Goal: Information Seeking & Learning: Learn about a topic

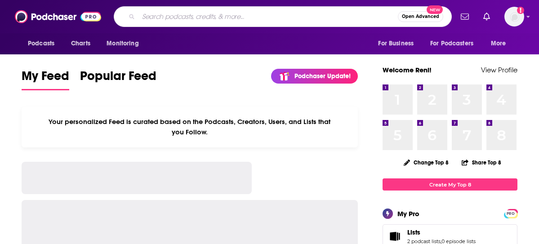
click at [256, 16] on input "Search podcasts, credits, & more..." at bounding box center [267, 16] width 259 height 14
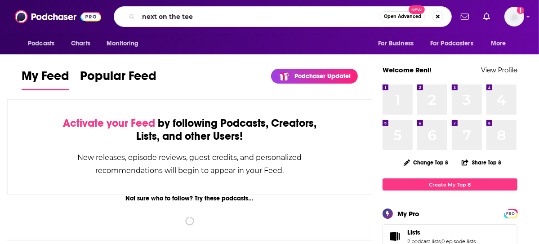
type input "next on the tee"
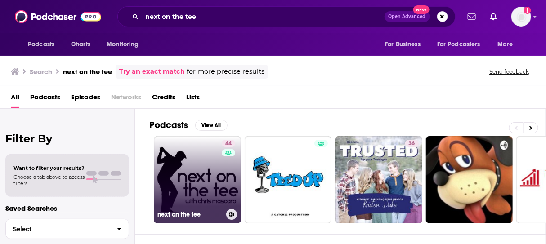
click at [178, 175] on link "44 next on the tee" at bounding box center [197, 179] width 87 height 87
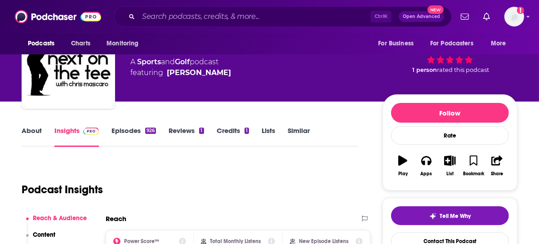
scroll to position [90, 0]
